Goal: Task Accomplishment & Management: Manage account settings

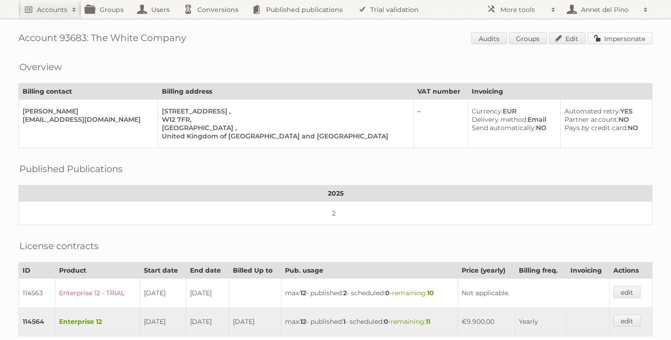
click at [621, 35] on link "Impersonate" at bounding box center [620, 38] width 65 height 12
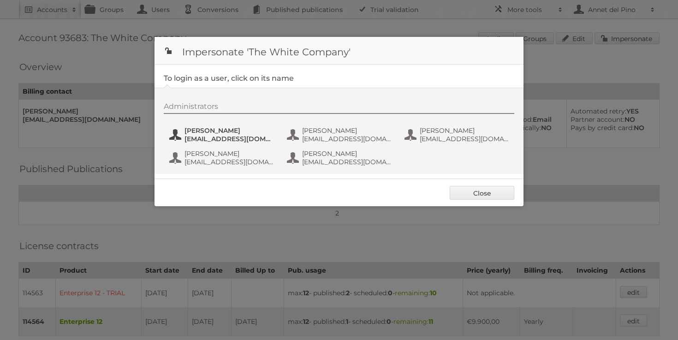
click at [243, 134] on span "Julia Lim" at bounding box center [230, 130] width 90 height 8
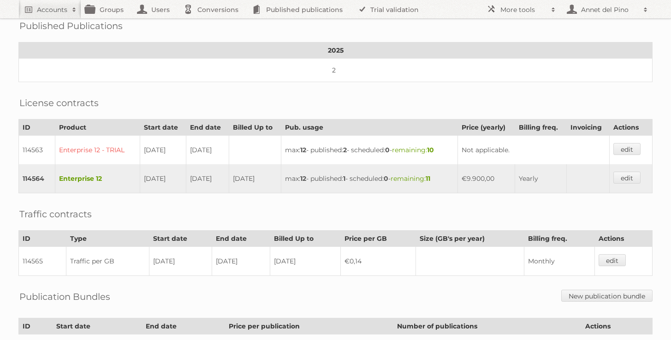
scroll to position [225, 0]
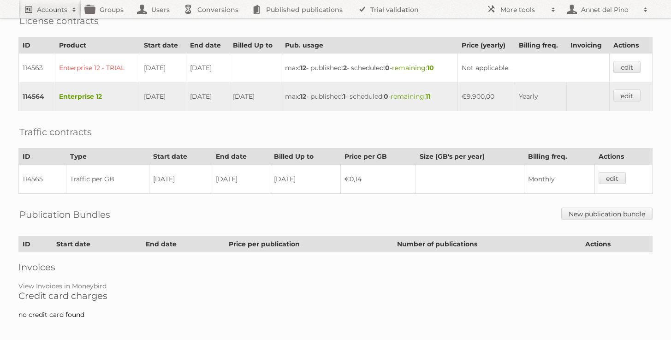
click at [63, 4] on link "Accounts" at bounding box center [49, 9] width 63 height 18
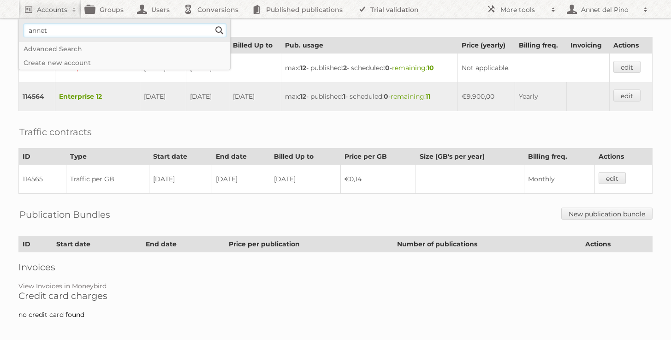
type input"] "annet@publitas.com"
click at [219, 35] on input "Search" at bounding box center [220, 31] width 14 height 14
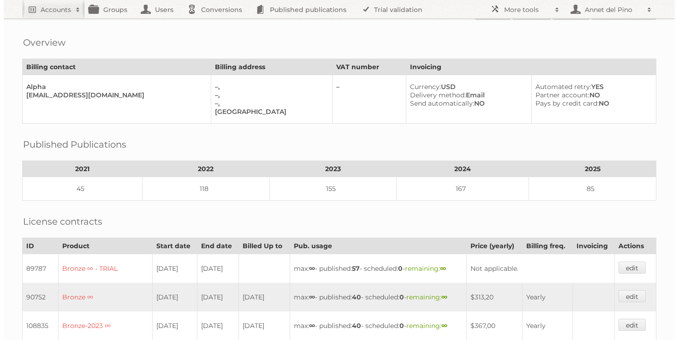
scroll to position [15, 0]
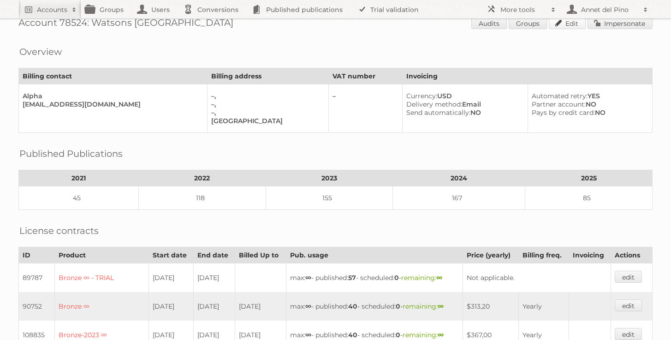
click at [575, 26] on link "Edit" at bounding box center [567, 23] width 37 height 12
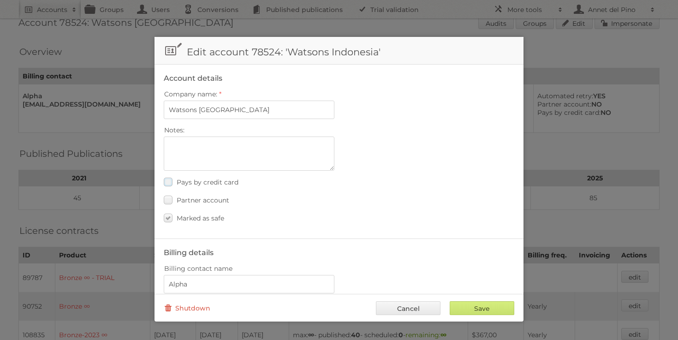
click at [212, 182] on span "Pays by credit card" at bounding box center [208, 182] width 62 height 8
click at [0, 0] on input "Pays by credit card" at bounding box center [0, 0] width 0 height 0
click at [485, 305] on input "Save" at bounding box center [482, 308] width 65 height 14
type input "..."
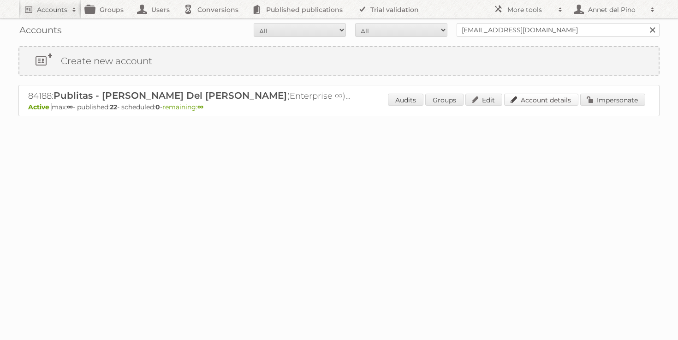
click at [555, 100] on link "Account details" at bounding box center [541, 100] width 74 height 12
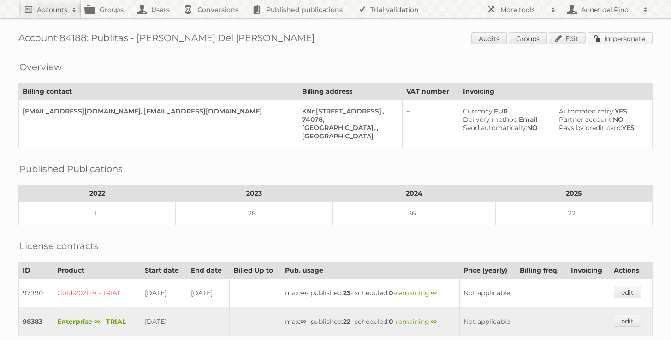
click at [632, 38] on link "Impersonate" at bounding box center [620, 38] width 65 height 12
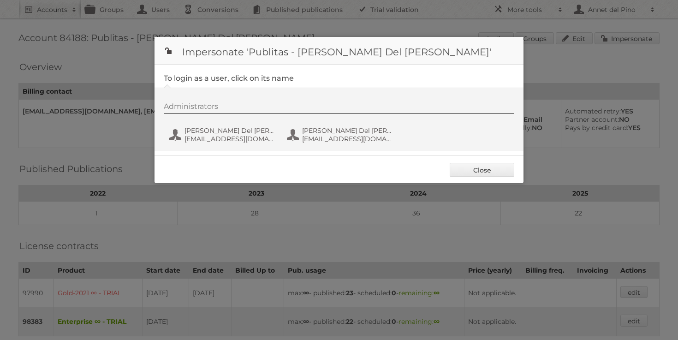
click at [222, 146] on div "Administrators [PERSON_NAME] Del Pino [EMAIL_ADDRESS][DOMAIN_NAME] [PERSON_NAME…" at bounding box center [339, 119] width 369 height 63
click at [221, 140] on span "[EMAIL_ADDRESS][DOMAIN_NAME]" at bounding box center [230, 139] width 90 height 8
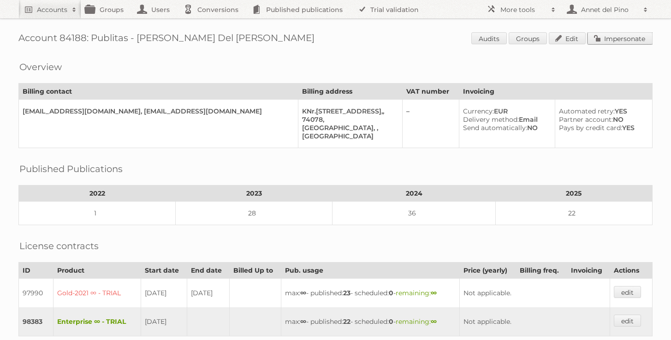
click at [640, 36] on link "Impersonate" at bounding box center [620, 38] width 65 height 12
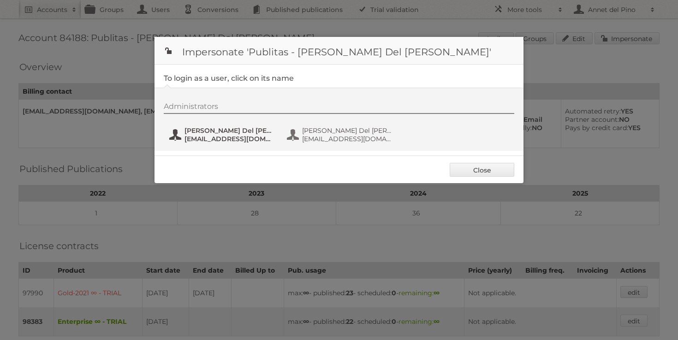
click at [211, 133] on span "Annet Del Pino" at bounding box center [230, 130] width 90 height 8
